Goal: Information Seeking & Learning: Learn about a topic

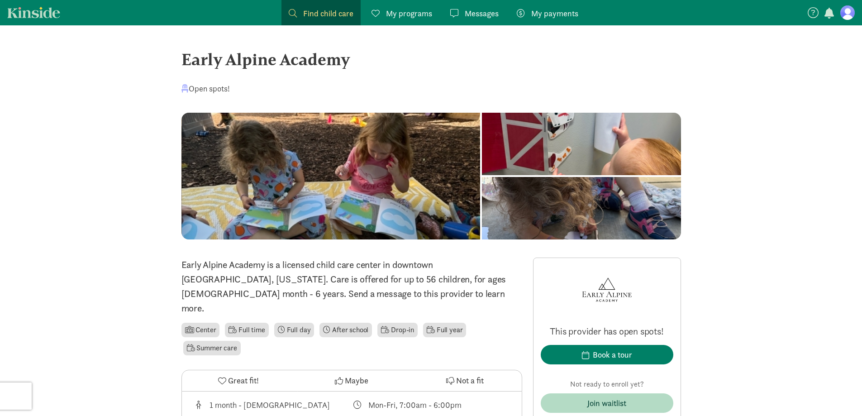
click at [828, 11] on span "button" at bounding box center [830, 13] width 10 height 11
click at [654, 19] on nav "Find child care Find My programs Programs Messages Messages My payments Pay No …" at bounding box center [431, 12] width 862 height 25
click at [329, 17] on span "Find child care" at bounding box center [328, 13] width 50 height 12
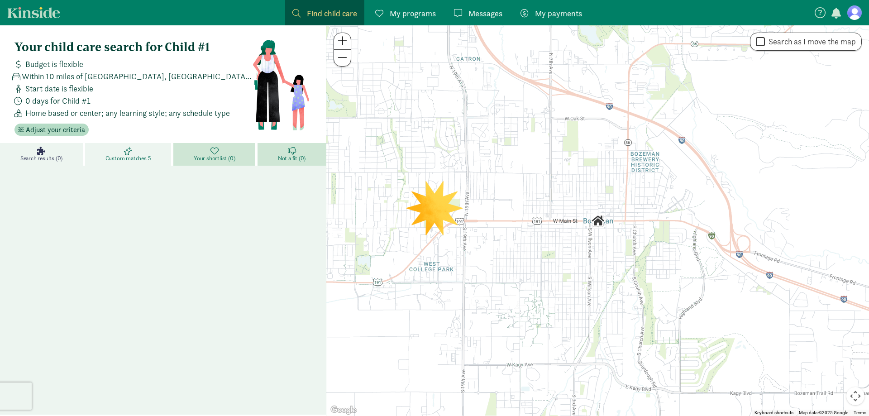
click at [142, 155] on span "Custom matches 5" at bounding box center [128, 158] width 46 height 7
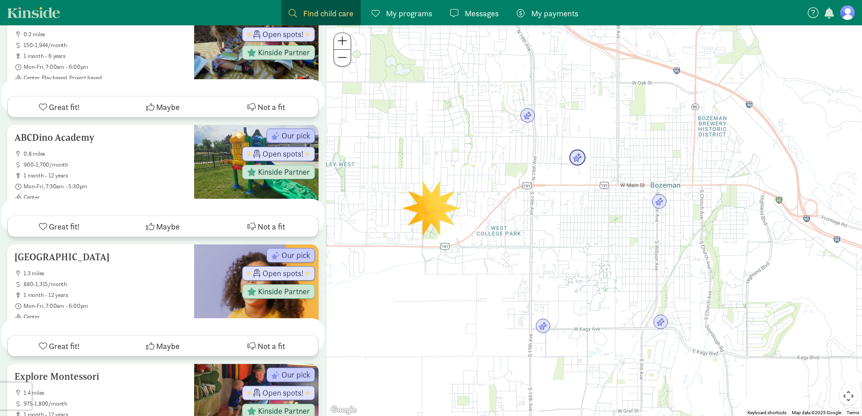
scroll to position [407, 0]
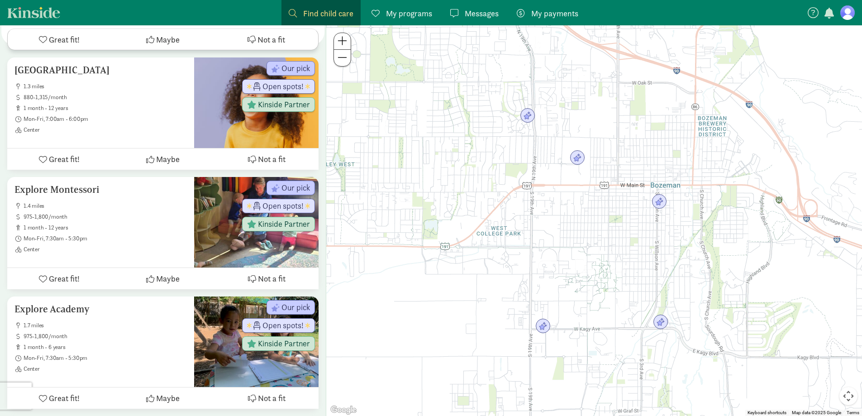
click at [309, 17] on span "Find child care" at bounding box center [328, 13] width 50 height 12
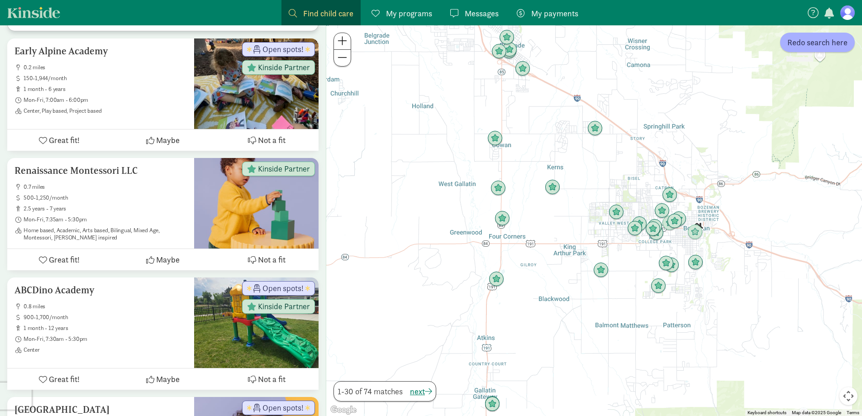
click at [348, 43] on button at bounding box center [342, 41] width 17 height 17
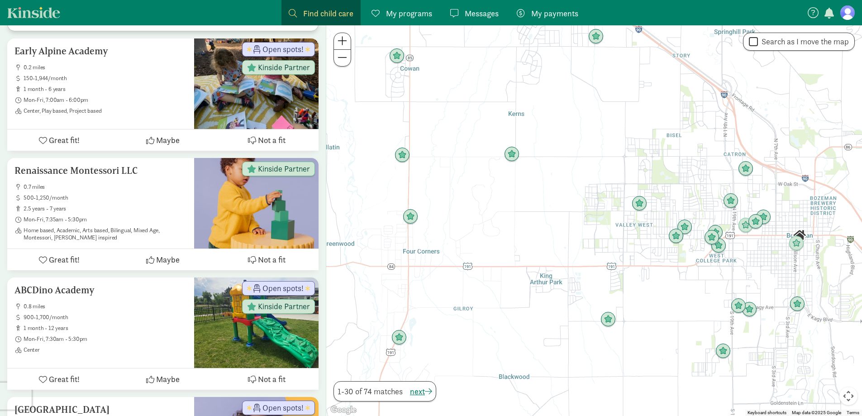
click at [348, 43] on button at bounding box center [342, 41] width 17 height 17
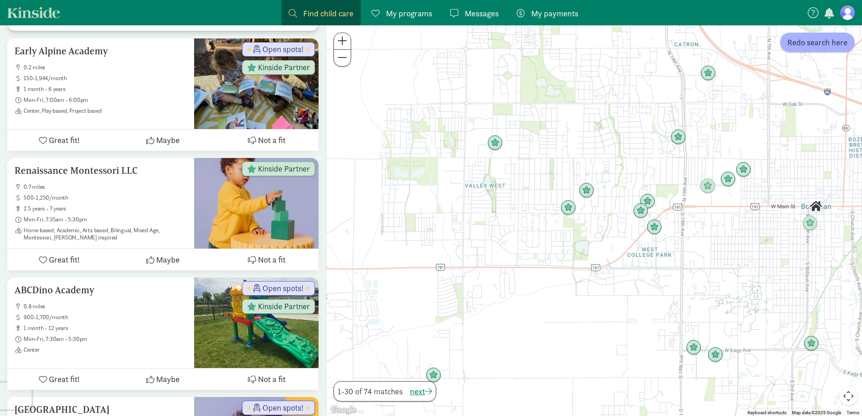
drag, startPoint x: 560, startPoint y: 273, endPoint x: 341, endPoint y: 215, distance: 227.1
click at [344, 217] on div at bounding box center [594, 220] width 536 height 391
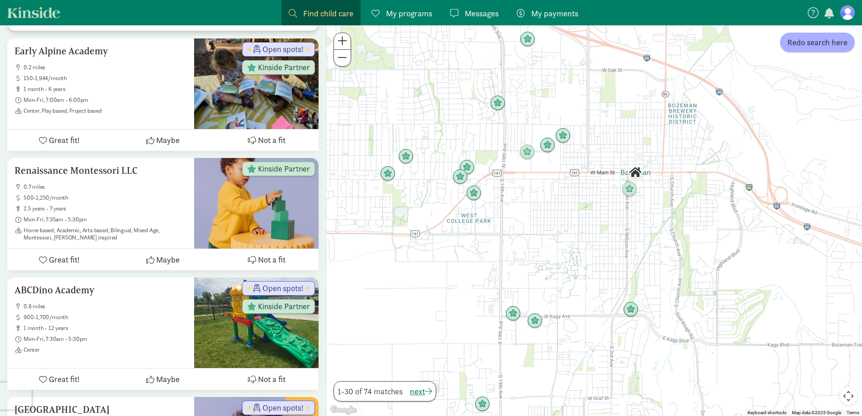
drag, startPoint x: 572, startPoint y: 180, endPoint x: 547, endPoint y: 230, distance: 56.5
click at [547, 230] on div at bounding box center [594, 220] width 536 height 391
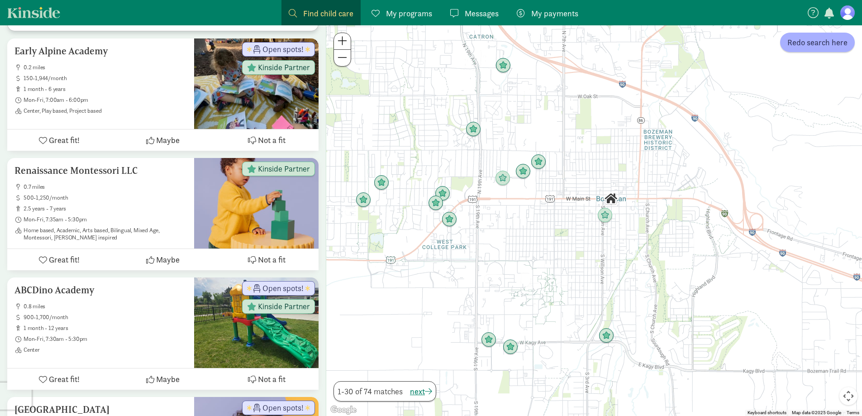
click at [339, 43] on span at bounding box center [343, 40] width 10 height 11
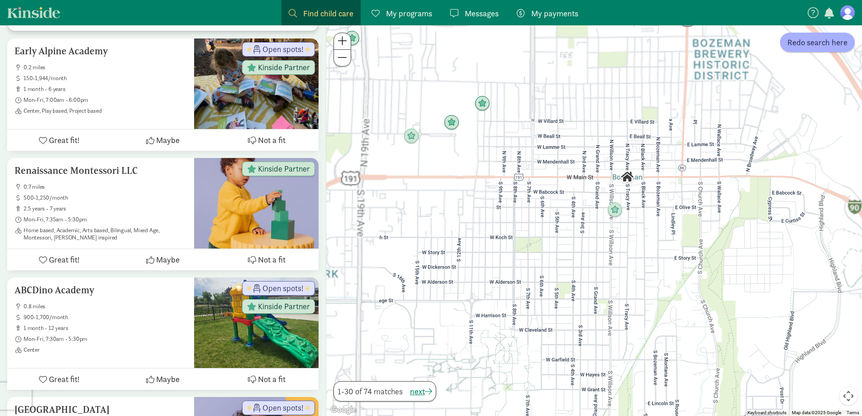
click at [339, 43] on span at bounding box center [343, 40] width 10 height 11
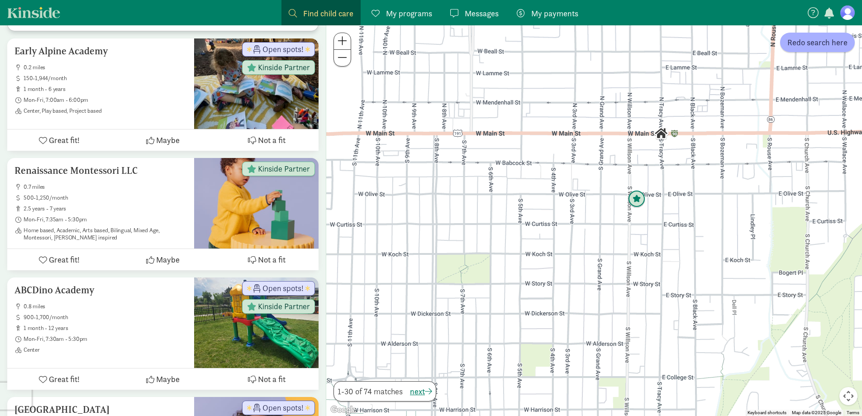
click at [636, 200] on img "Click to see details" at bounding box center [637, 199] width 24 height 24
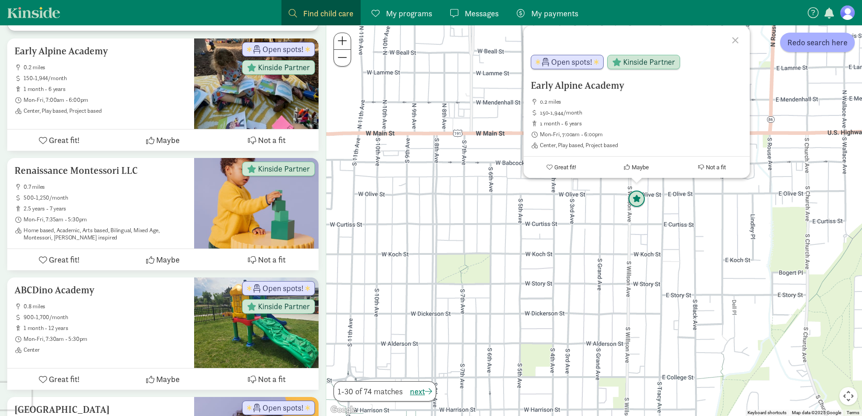
click at [636, 200] on img "Click to see details" at bounding box center [637, 199] width 24 height 24
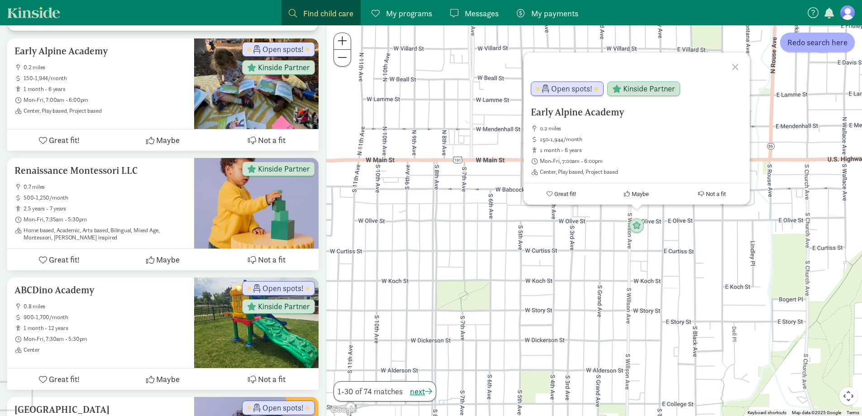
click at [740, 65] on div at bounding box center [737, 66] width 26 height 26
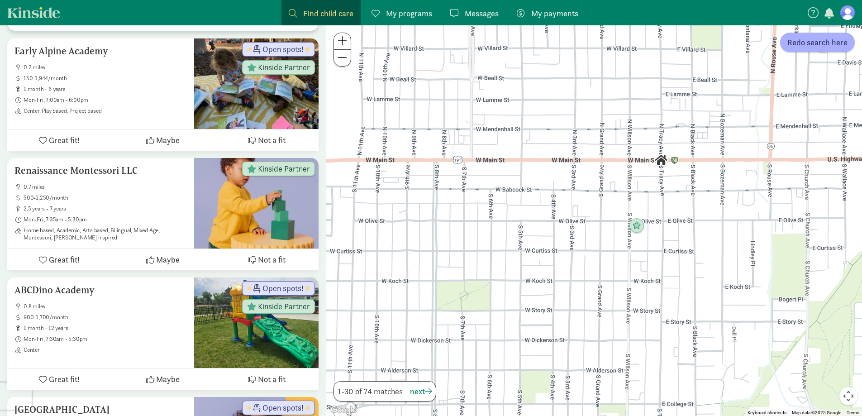
drag, startPoint x: 730, startPoint y: 287, endPoint x: 667, endPoint y: 303, distance: 65.3
click at [667, 303] on div "To navigate, press the arrow keys." at bounding box center [594, 220] width 536 height 391
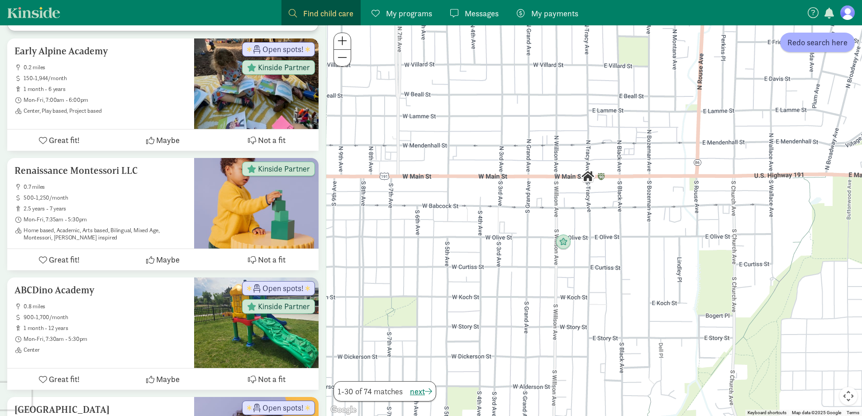
click at [345, 62] on span at bounding box center [343, 57] width 10 height 11
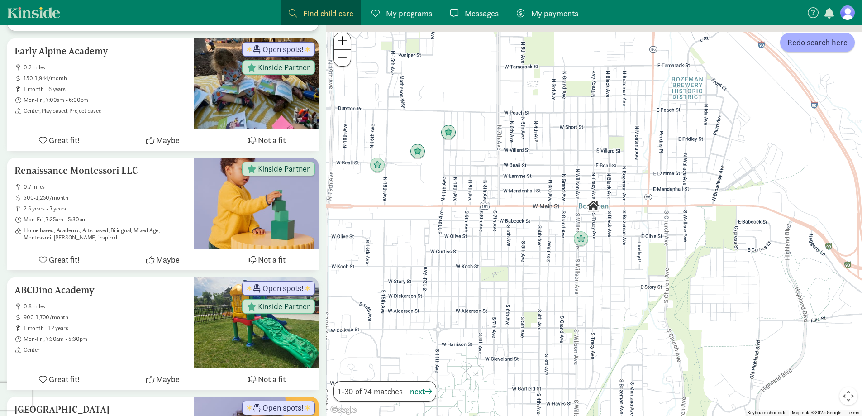
drag, startPoint x: 516, startPoint y: 115, endPoint x: 548, endPoint y: 164, distance: 58.7
click at [548, 164] on div at bounding box center [594, 220] width 536 height 391
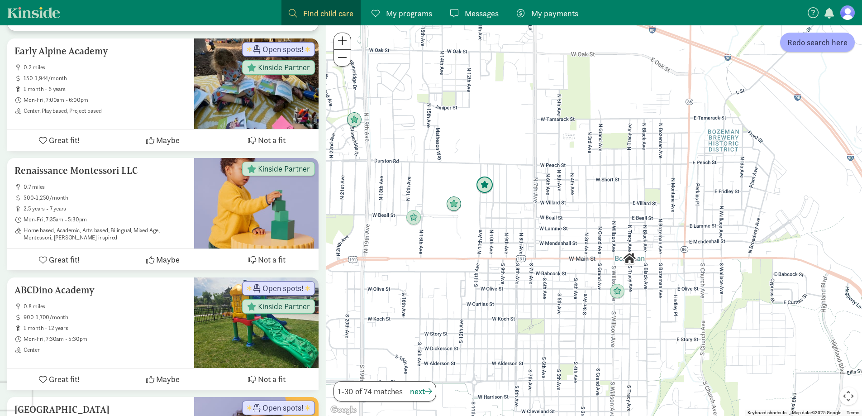
click at [484, 187] on img "Click to see details" at bounding box center [485, 185] width 24 height 24
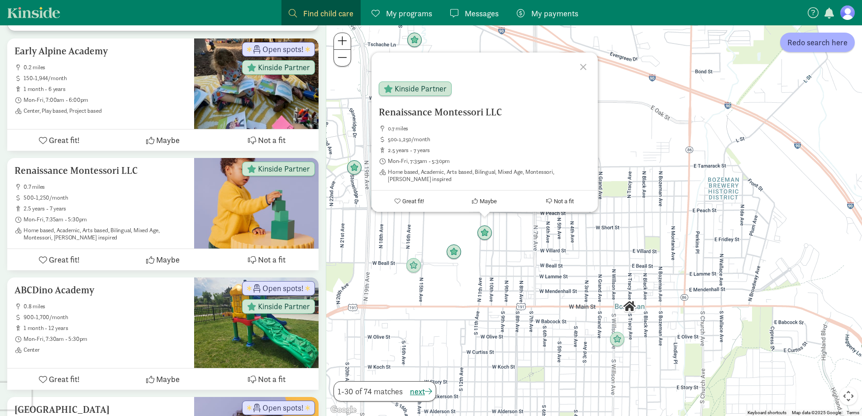
click at [582, 67] on div at bounding box center [585, 66] width 26 height 26
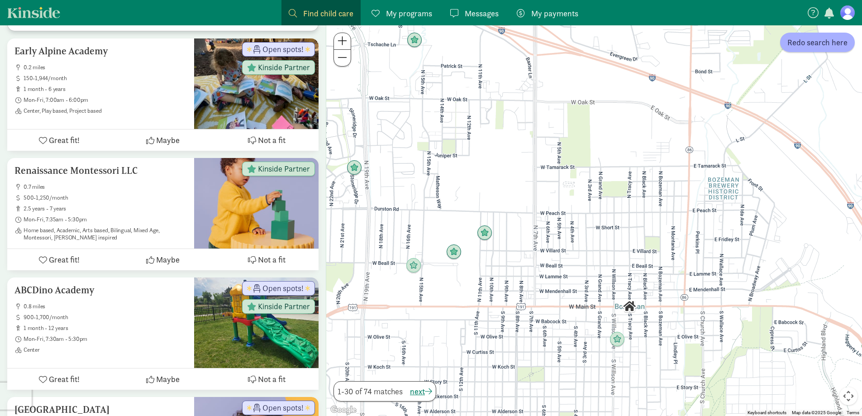
drag, startPoint x: 585, startPoint y: 213, endPoint x: 578, endPoint y: 272, distance: 59.7
click at [578, 272] on div "To navigate, press the arrow keys." at bounding box center [594, 220] width 536 height 391
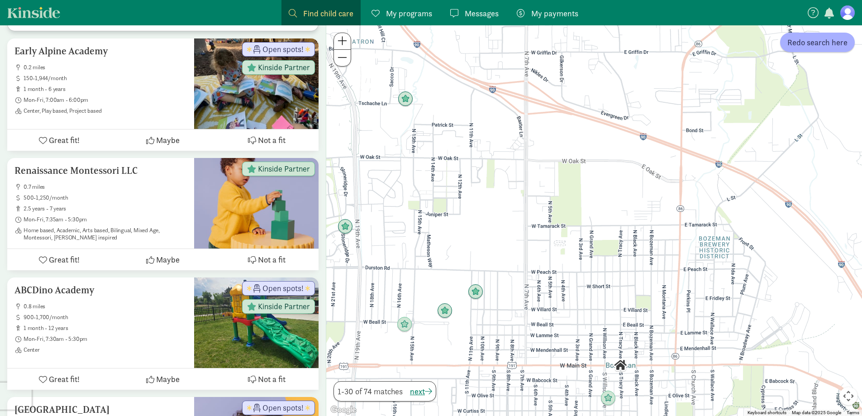
drag, startPoint x: 547, startPoint y: 105, endPoint x: 550, endPoint y: 168, distance: 63.5
click at [550, 168] on div at bounding box center [594, 220] width 536 height 391
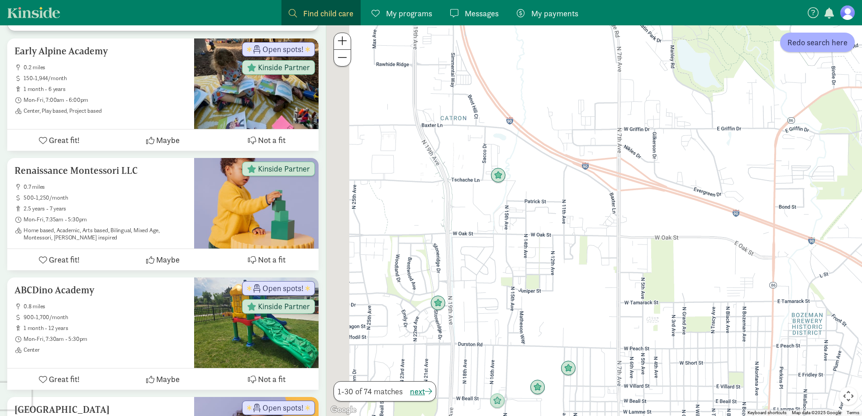
drag, startPoint x: 529, startPoint y: 142, endPoint x: 620, endPoint y: 144, distance: 90.5
click at [620, 144] on div at bounding box center [594, 220] width 536 height 391
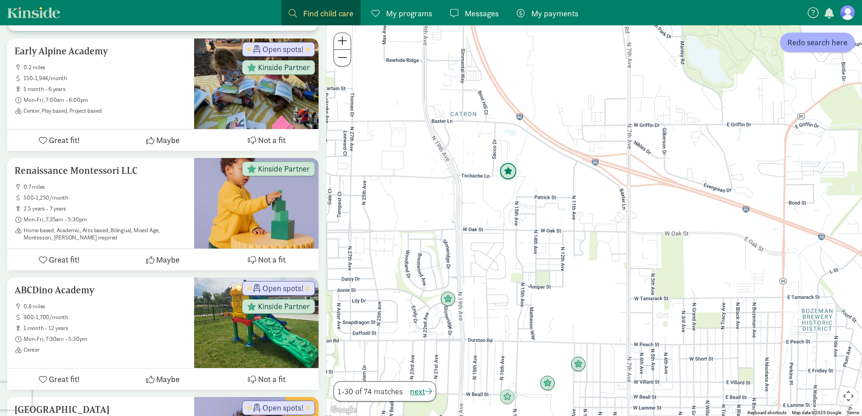
click at [514, 168] on img "Click to see details" at bounding box center [508, 171] width 24 height 24
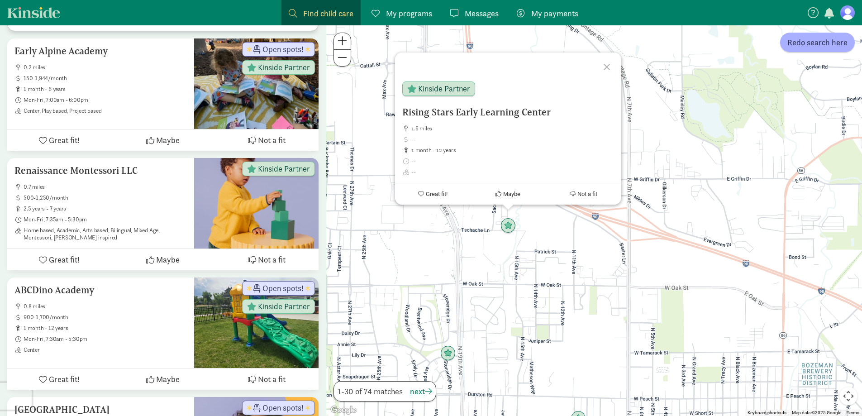
click at [600, 66] on div at bounding box center [608, 66] width 26 height 26
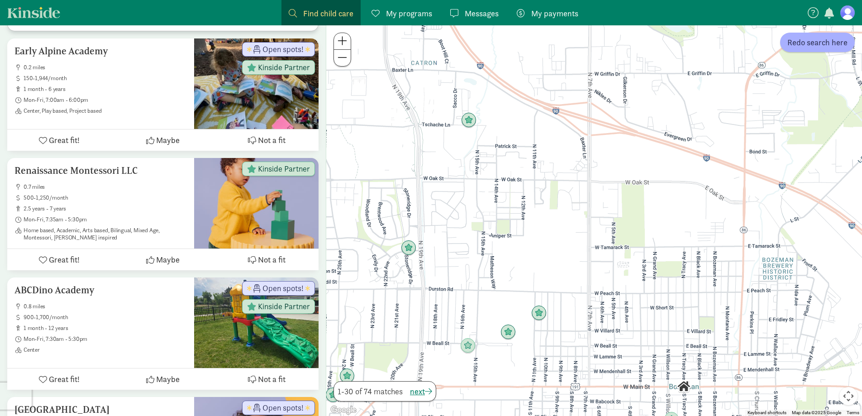
drag, startPoint x: 512, startPoint y: 269, endPoint x: 473, endPoint y: 167, distance: 109.0
click at [473, 162] on div at bounding box center [594, 220] width 536 height 391
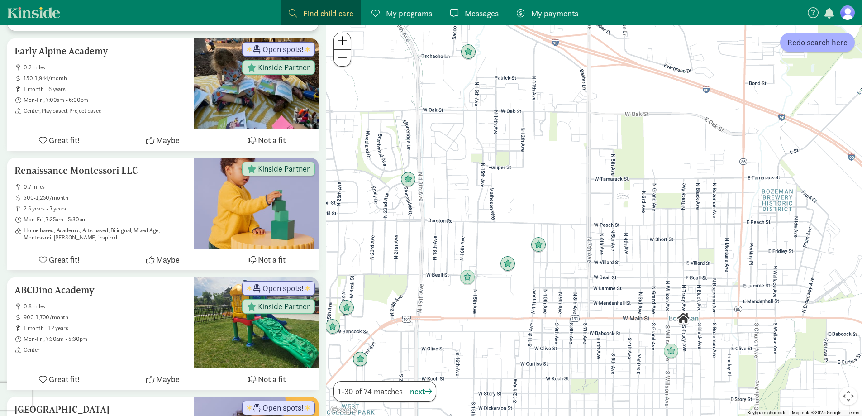
drag, startPoint x: 610, startPoint y: 264, endPoint x: 606, endPoint y: 206, distance: 58.1
click at [606, 206] on div at bounding box center [594, 220] width 536 height 391
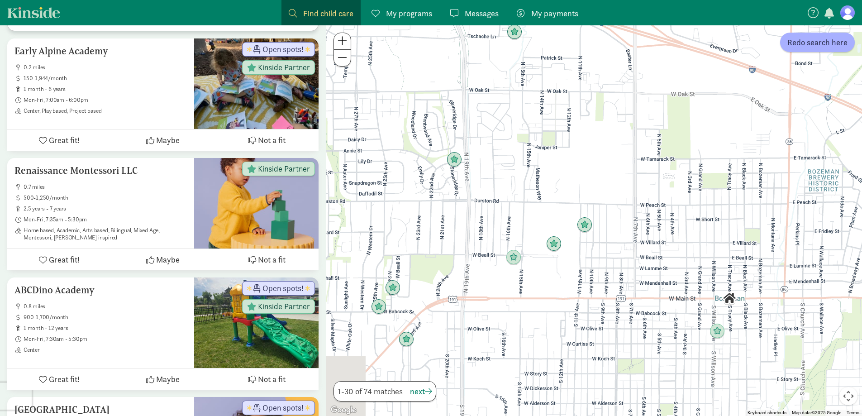
drag, startPoint x: 587, startPoint y: 174, endPoint x: 605, endPoint y: 158, distance: 23.4
click at [605, 158] on div at bounding box center [594, 220] width 536 height 391
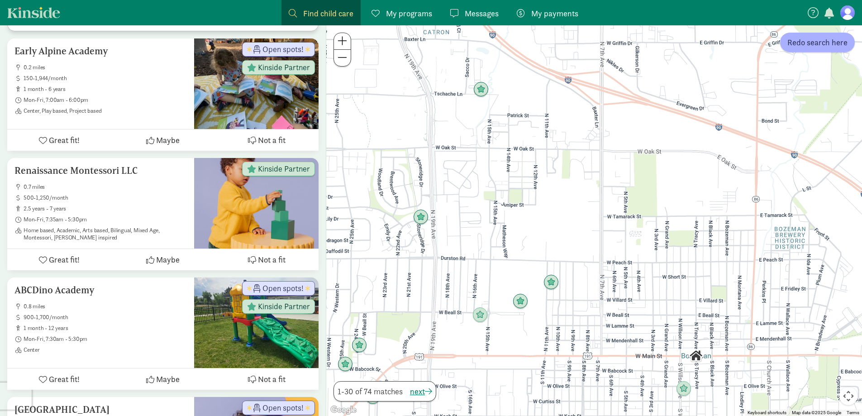
drag, startPoint x: 630, startPoint y: 126, endPoint x: 554, endPoint y: 234, distance: 132.3
click at [554, 234] on div at bounding box center [594, 220] width 536 height 391
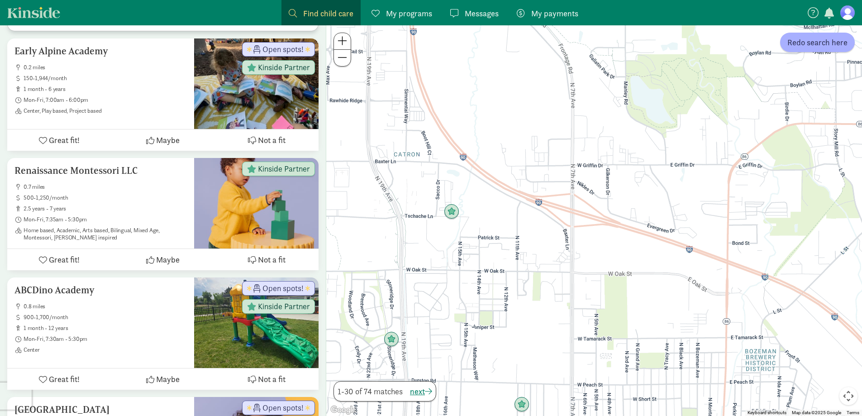
drag, startPoint x: 572, startPoint y: 177, endPoint x: 563, endPoint y: 272, distance: 95.9
click at [563, 272] on div at bounding box center [594, 220] width 536 height 391
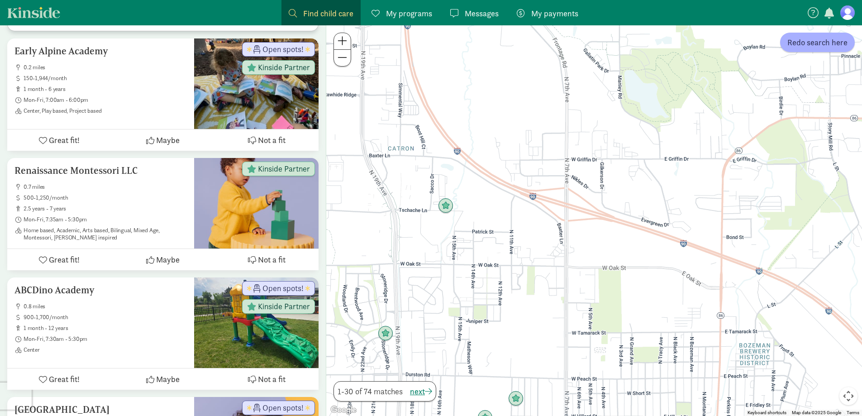
drag, startPoint x: 557, startPoint y: 315, endPoint x: 455, endPoint y: 174, distance: 174.1
click at [455, 174] on div at bounding box center [594, 220] width 536 height 391
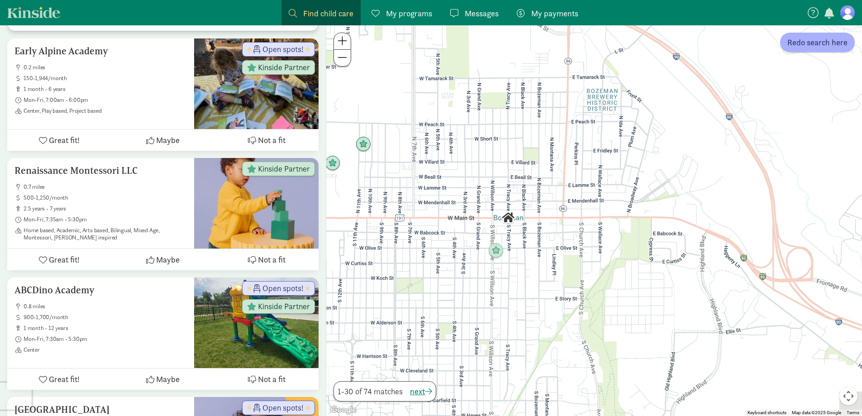
drag, startPoint x: 693, startPoint y: 246, endPoint x: 645, endPoint y: 139, distance: 116.9
click at [645, 141] on div at bounding box center [594, 220] width 536 height 391
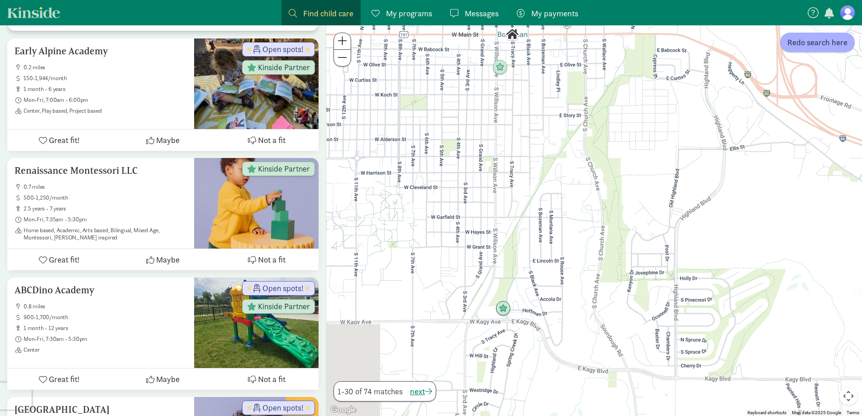
drag, startPoint x: 515, startPoint y: 312, endPoint x: 521, endPoint y: 127, distance: 185.2
click at [521, 127] on div at bounding box center [594, 220] width 536 height 391
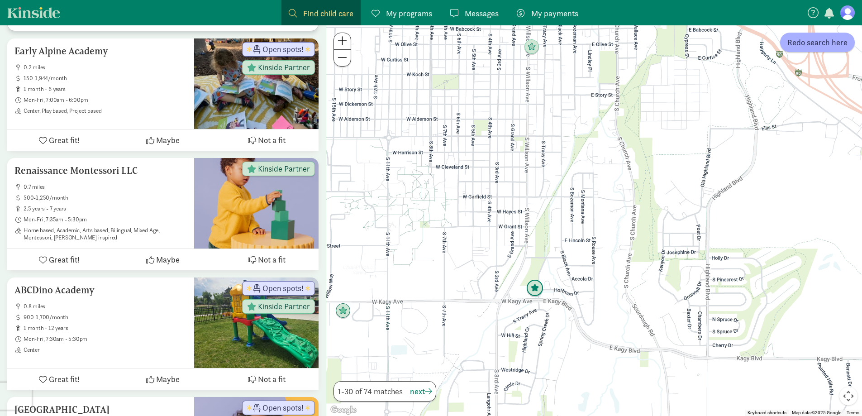
click at [540, 292] on img "Click to see details" at bounding box center [535, 288] width 24 height 24
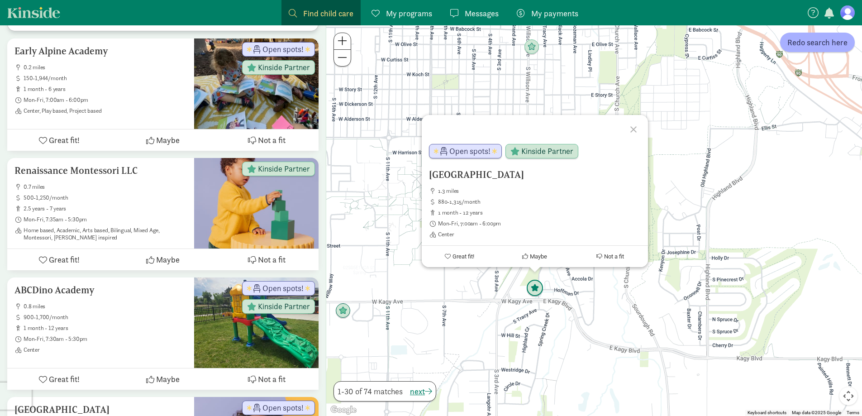
click at [540, 292] on img "Click to see details" at bounding box center [535, 288] width 24 height 24
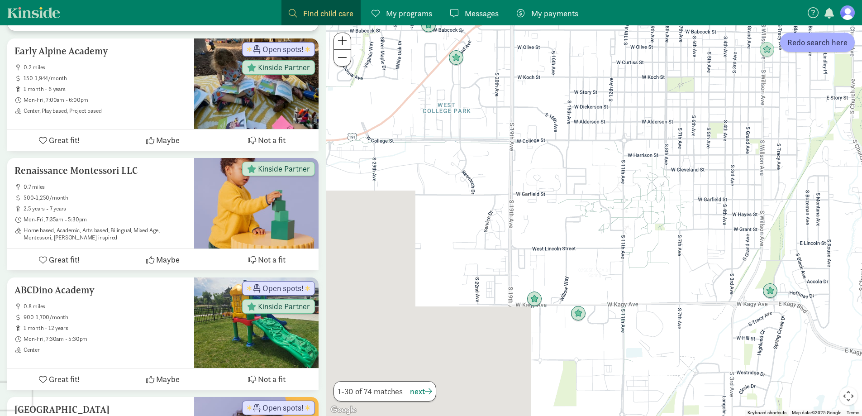
drag, startPoint x: 482, startPoint y: 299, endPoint x: 720, endPoint y: 301, distance: 237.2
click at [720, 301] on div "To navigate, press the arrow keys." at bounding box center [594, 220] width 536 height 391
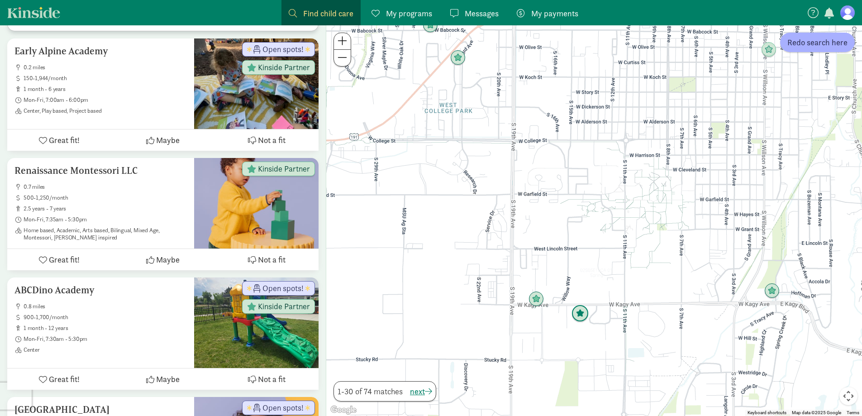
click at [588, 315] on img "Click to see details" at bounding box center [580, 313] width 24 height 24
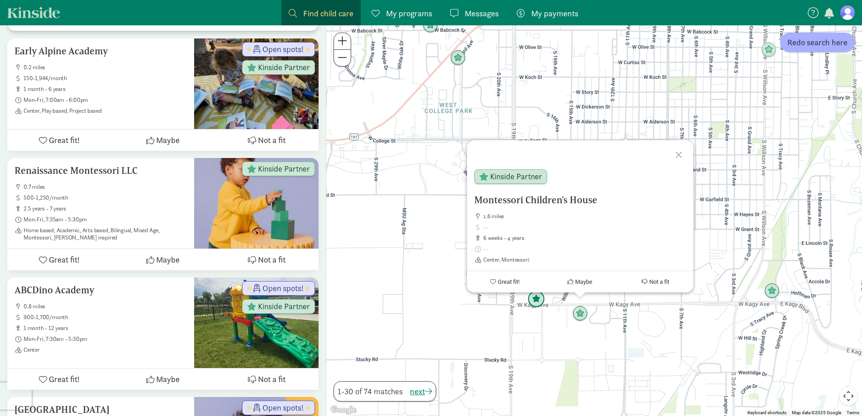
click at [535, 297] on img "Click to see details" at bounding box center [536, 299] width 24 height 24
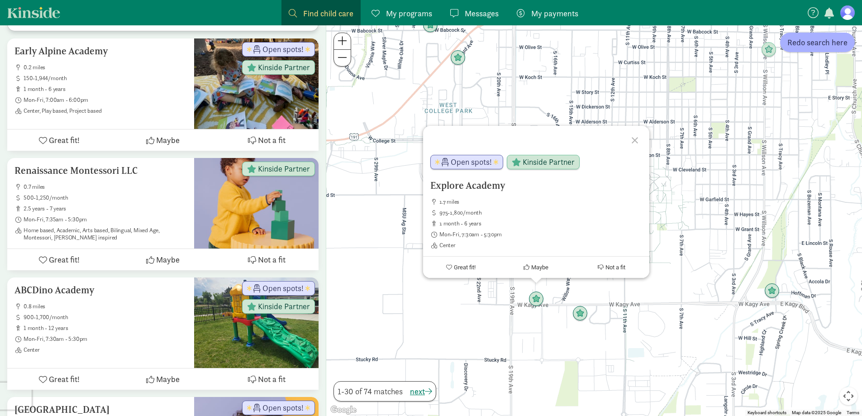
click at [640, 143] on div at bounding box center [636, 139] width 26 height 26
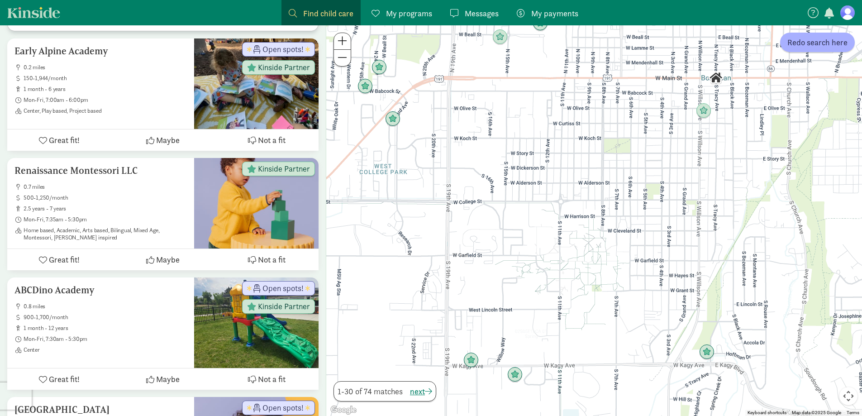
drag, startPoint x: 620, startPoint y: 231, endPoint x: 568, endPoint y: 275, distance: 68.1
click at [571, 271] on div at bounding box center [594, 220] width 536 height 391
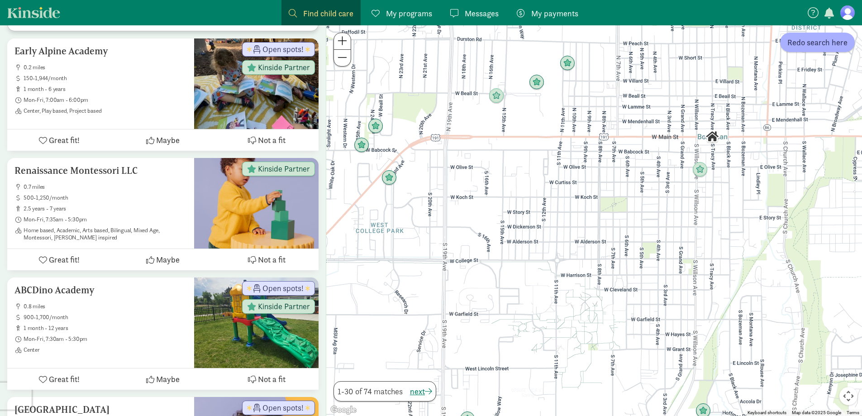
drag, startPoint x: 596, startPoint y: 139, endPoint x: 598, endPoint y: 220, distance: 81.5
click at [598, 220] on div at bounding box center [594, 220] width 536 height 391
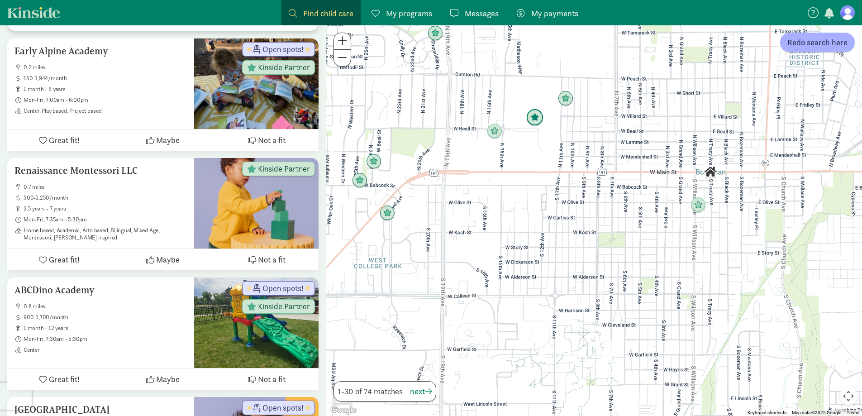
click at [541, 121] on img "Click to see details" at bounding box center [535, 117] width 24 height 24
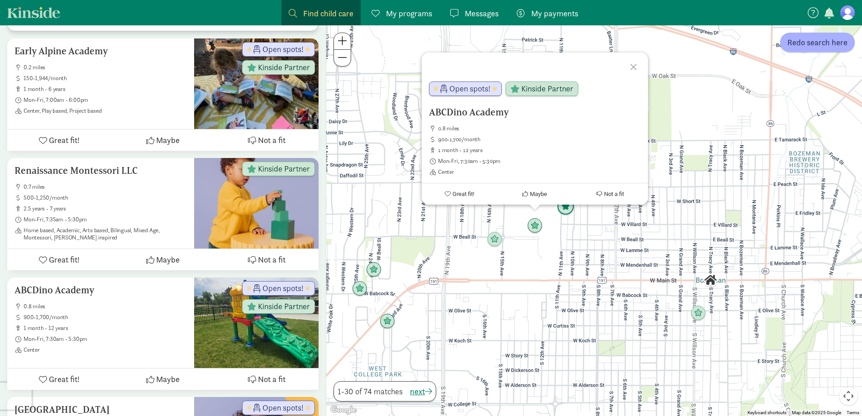
click at [567, 210] on img "Click to see details" at bounding box center [566, 207] width 24 height 24
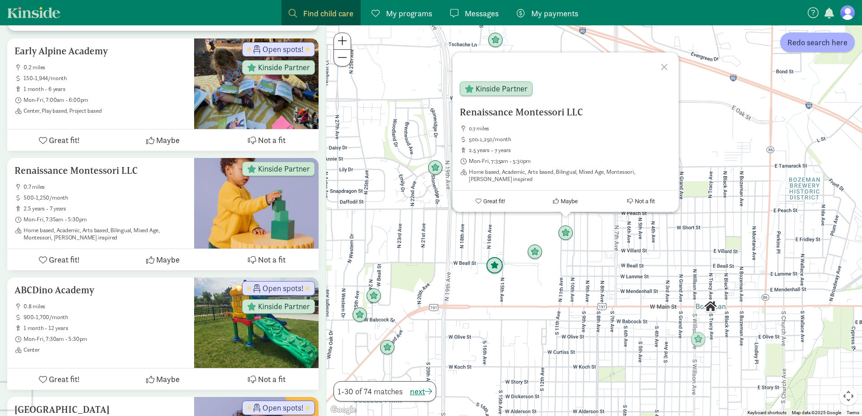
click at [501, 269] on img "Click to see details" at bounding box center [494, 265] width 24 height 24
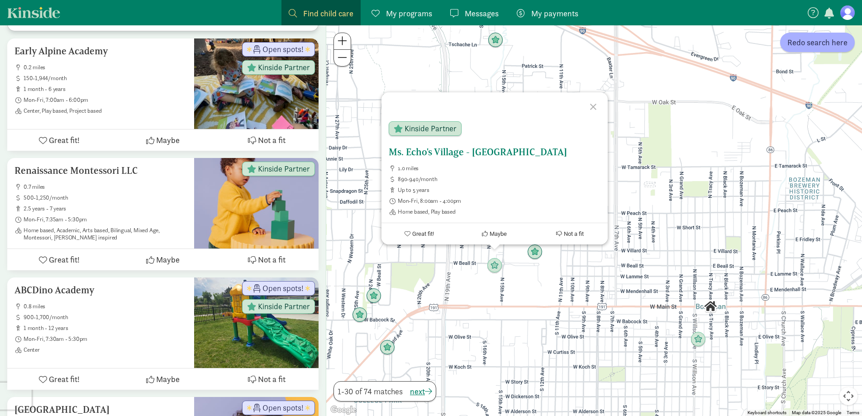
click at [452, 149] on h5 "Ms. Echo's Village - [GEOGRAPHIC_DATA]" at bounding box center [495, 152] width 212 height 11
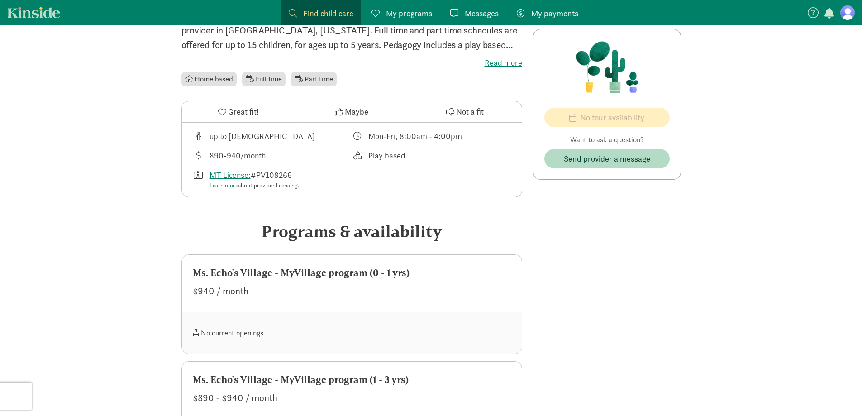
scroll to position [226, 0]
